Goal: Check status: Check status

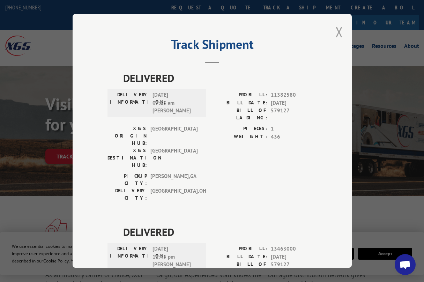
click at [340, 29] on button "Close modal" at bounding box center [339, 32] width 8 height 18
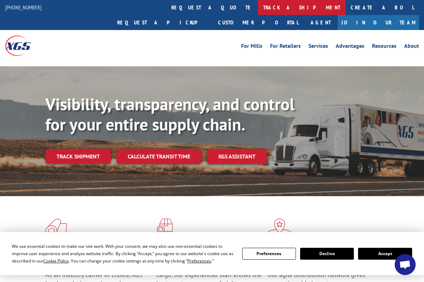
click at [258, 7] on link "track a shipment" at bounding box center [302, 7] width 88 height 15
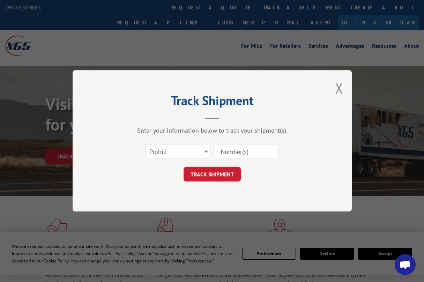
click at [228, 150] on input at bounding box center [246, 151] width 64 height 15
paste input "17687533"
type input "17687533"
click at [212, 173] on button "TRACK SHIPMENT" at bounding box center [211, 174] width 57 height 15
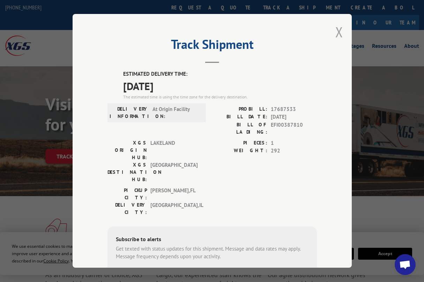
click at [339, 29] on button "Close modal" at bounding box center [339, 32] width 8 height 18
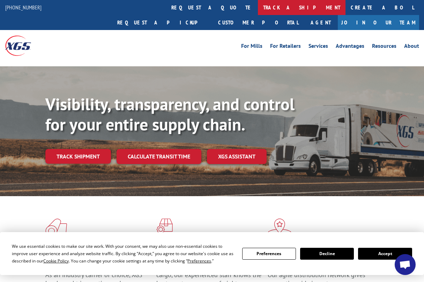
click at [258, 10] on link "track a shipment" at bounding box center [302, 7] width 88 height 15
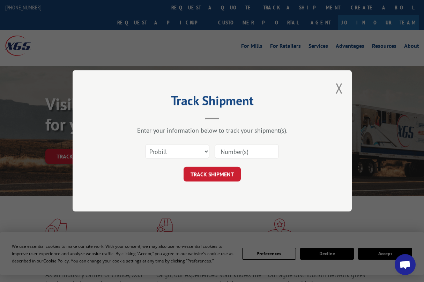
click at [240, 150] on input at bounding box center [246, 151] width 64 height 15
paste input "EFI00387923"
type input "EFI00387923"
click at [213, 173] on button "TRACK SHIPMENT" at bounding box center [211, 174] width 57 height 15
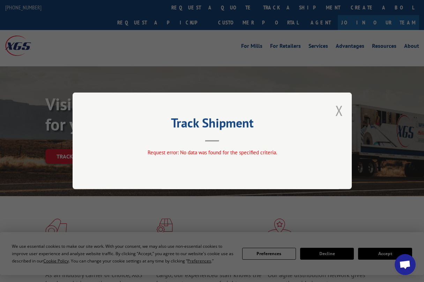
click at [340, 110] on button "Close modal" at bounding box center [339, 110] width 8 height 18
